Goal: Check status: Check status

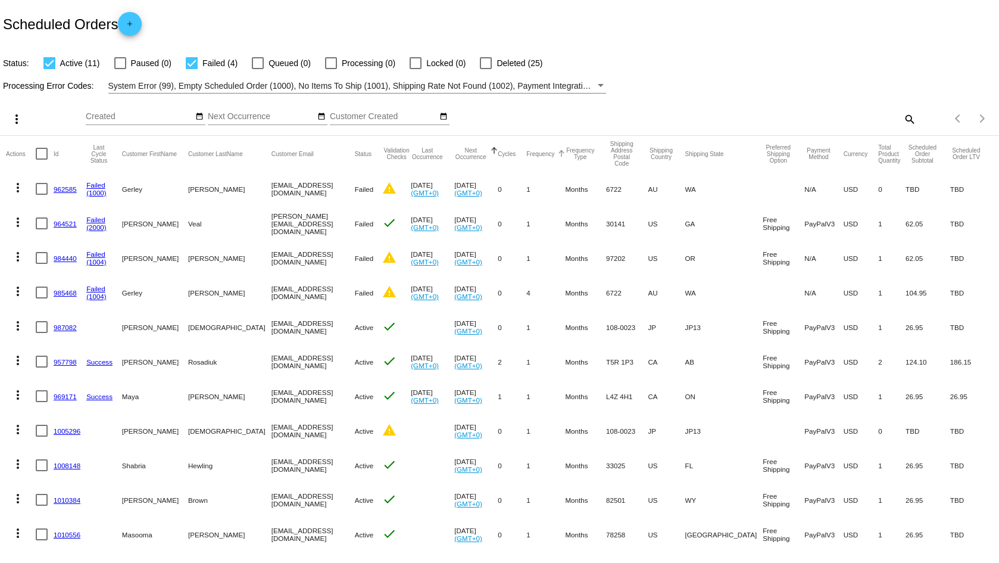
scroll to position [169, 0]
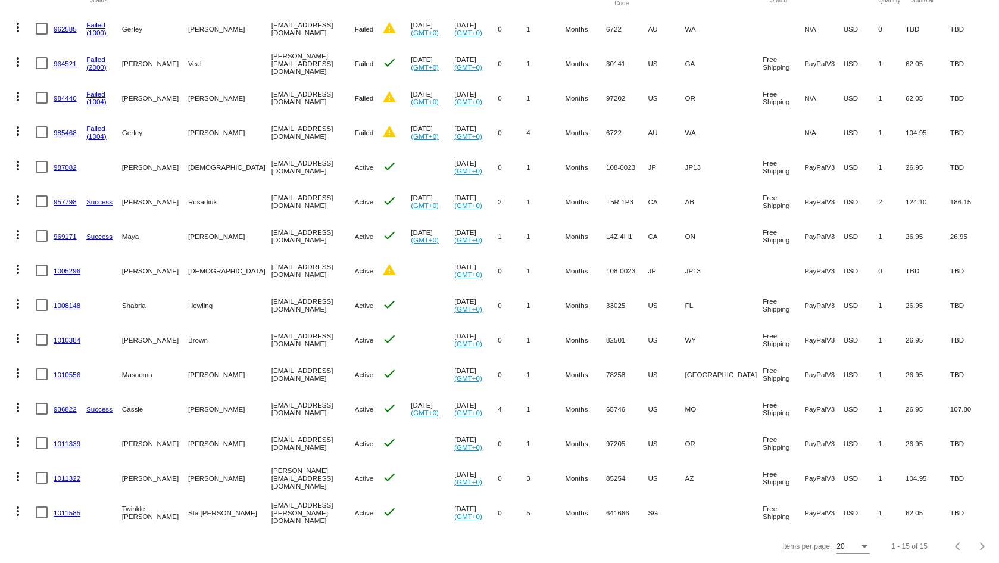
click at [68, 508] on link "1011585" at bounding box center [67, 512] width 27 height 8
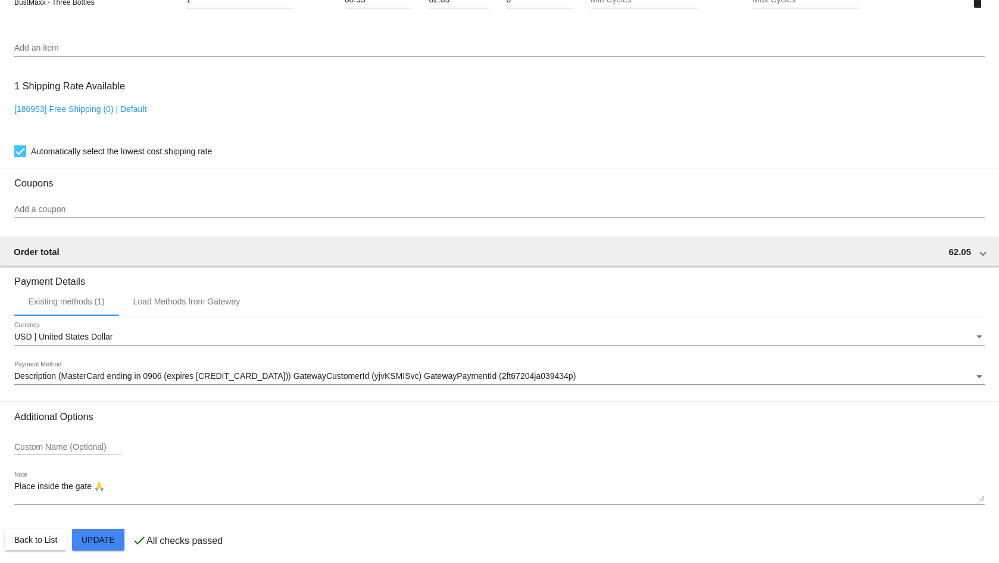
scroll to position [773, 0]
